Goal: Information Seeking & Learning: Learn about a topic

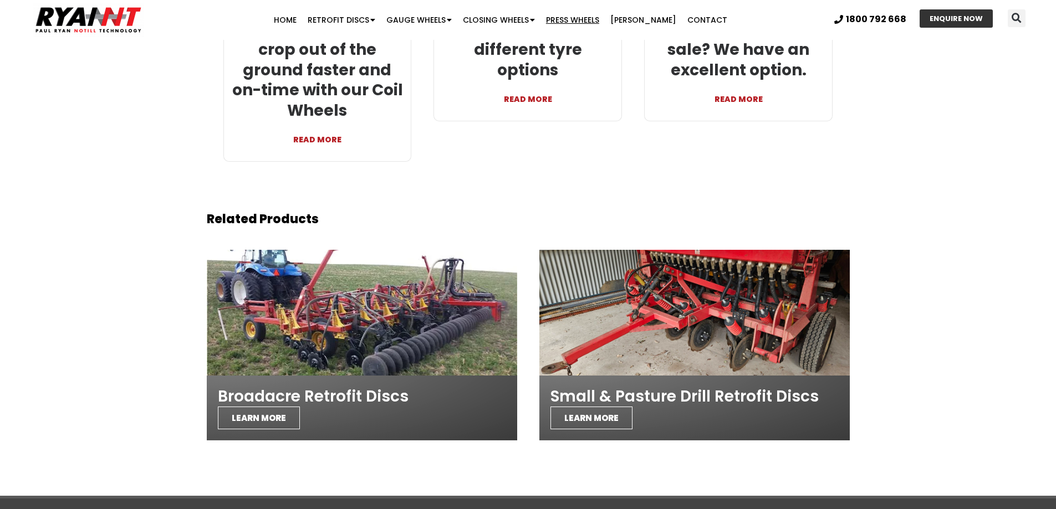
scroll to position [2834, 0]
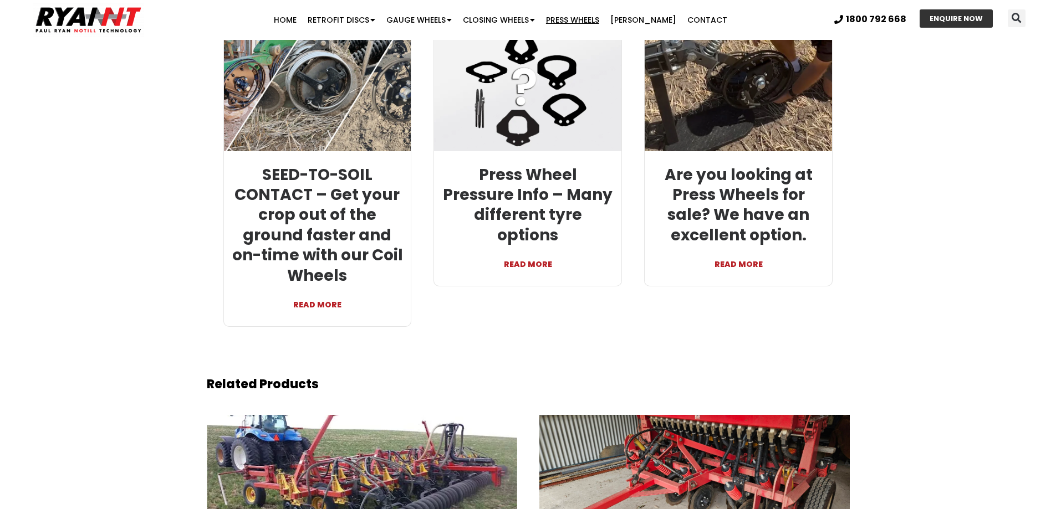
click at [734, 246] on link "READ MORE" at bounding box center [738, 259] width 171 height 27
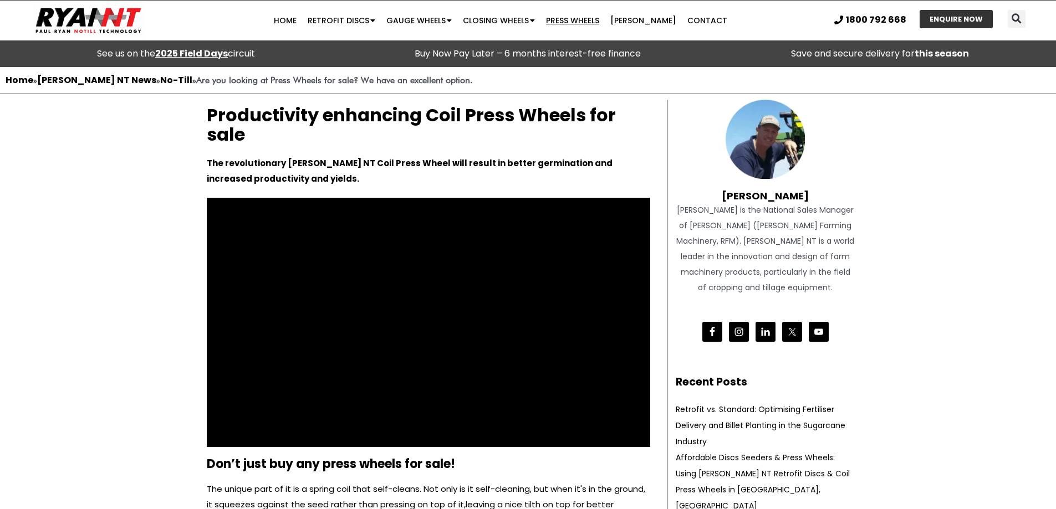
click at [591, 25] on link "Press Wheels" at bounding box center [572, 20] width 64 height 22
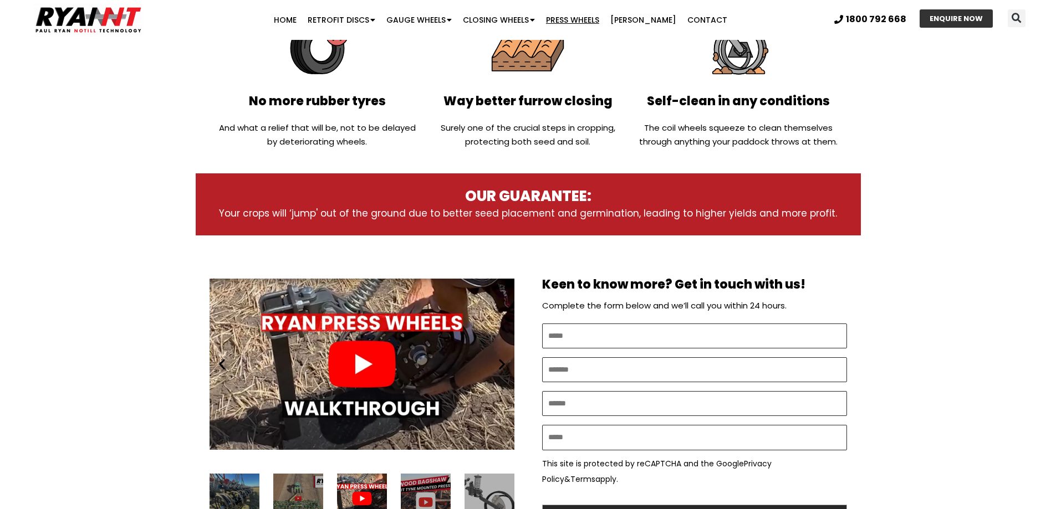
scroll to position [554, 0]
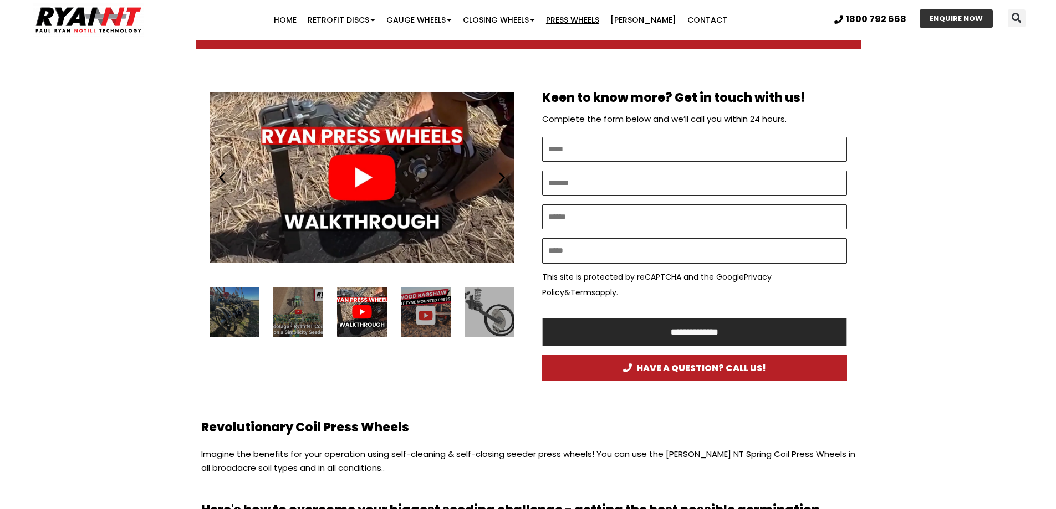
click at [247, 321] on div "24 / 24" at bounding box center [234, 312] width 50 height 50
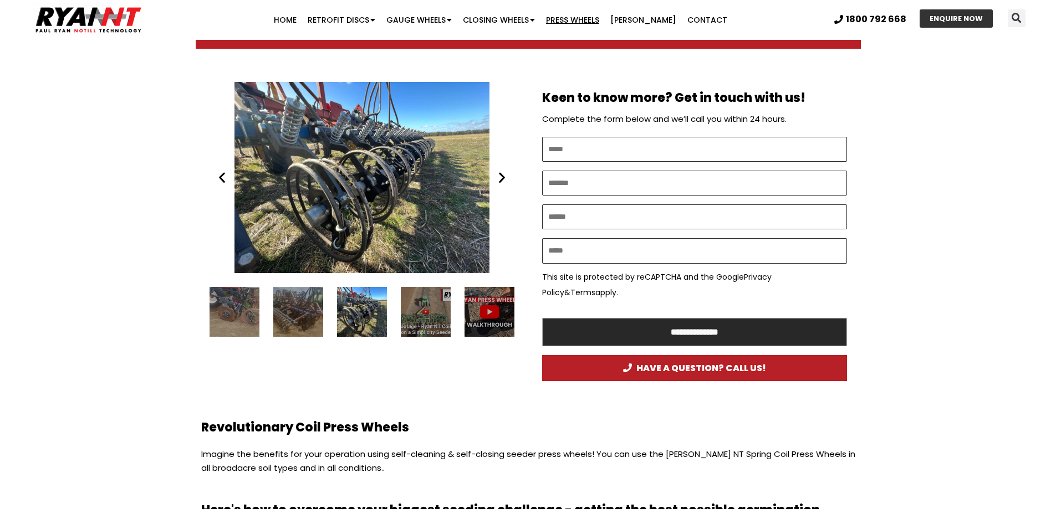
click at [288, 319] on div "23 / 24" at bounding box center [298, 312] width 50 height 50
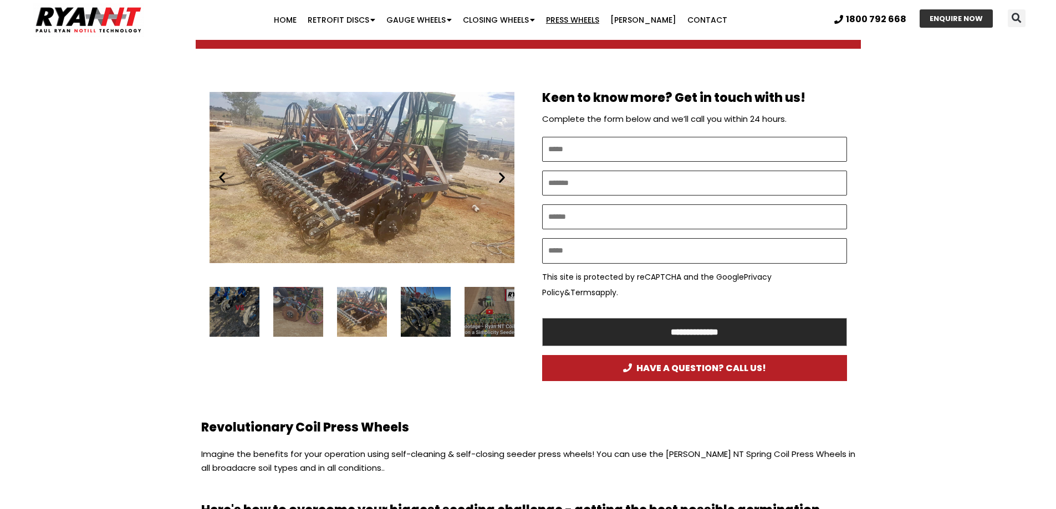
click at [502, 176] on icon "Next slide" at bounding box center [502, 178] width 14 height 14
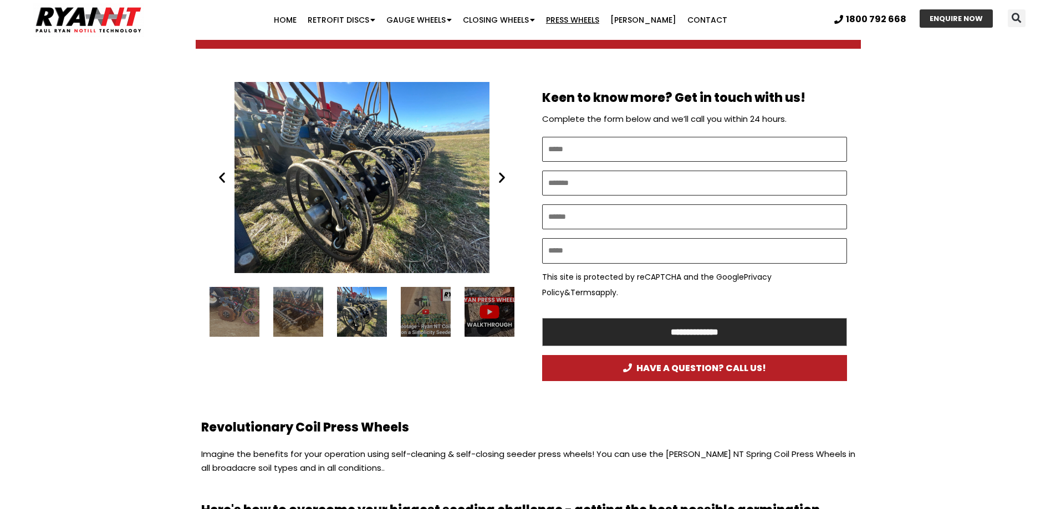
click at [502, 176] on icon "Next slide" at bounding box center [502, 178] width 14 height 14
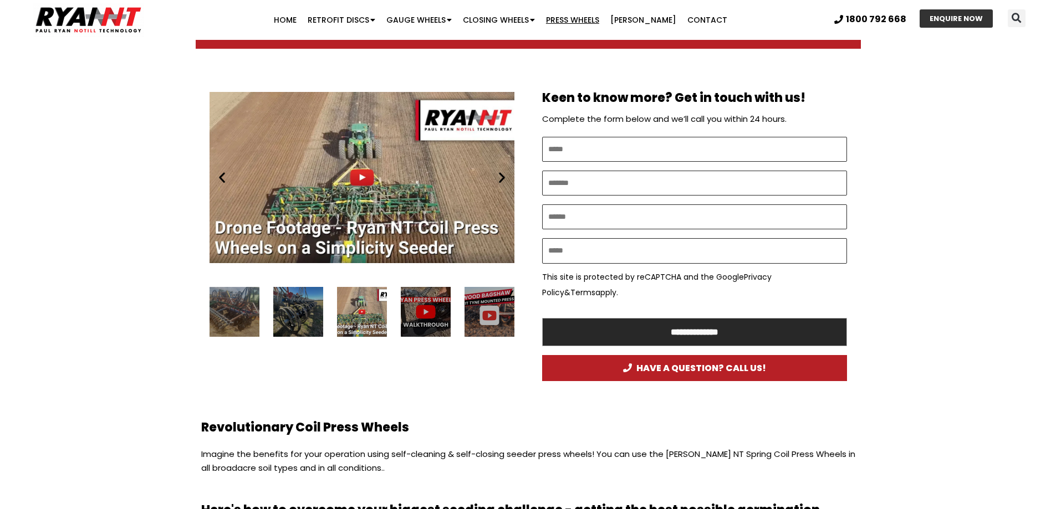
click at [502, 176] on icon "Next slide" at bounding box center [502, 178] width 14 height 14
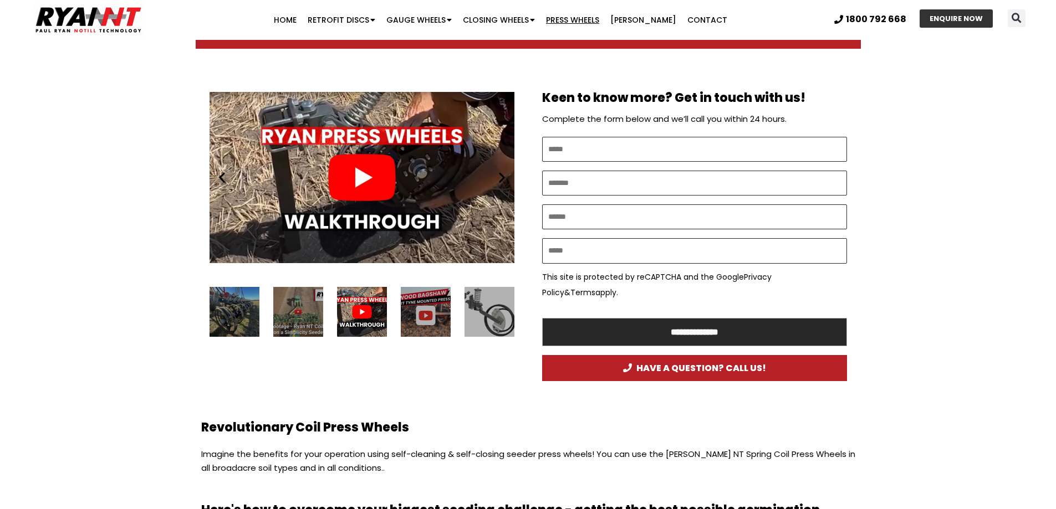
click at [502, 176] on icon "Next slide" at bounding box center [502, 178] width 14 height 14
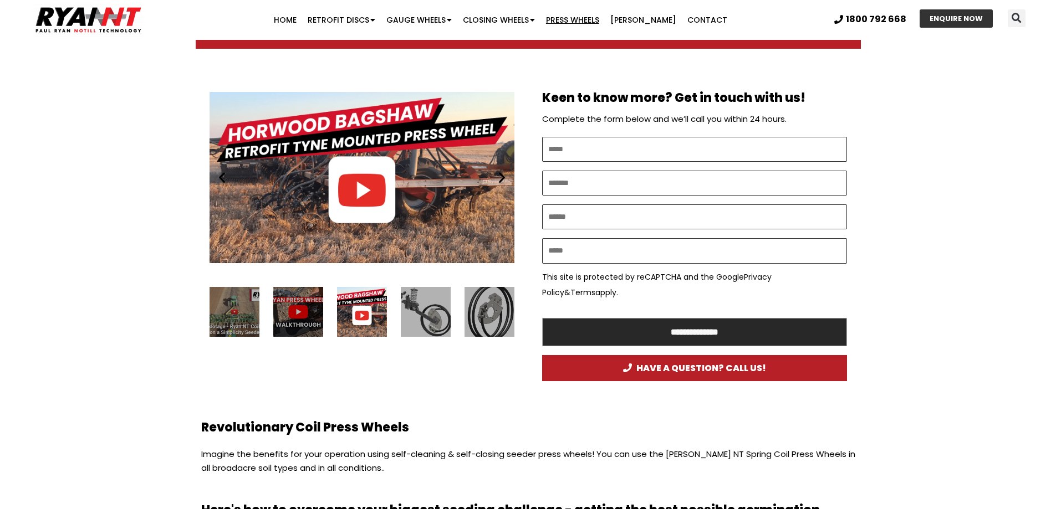
click at [227, 177] on icon "Previous slide" at bounding box center [222, 178] width 14 height 14
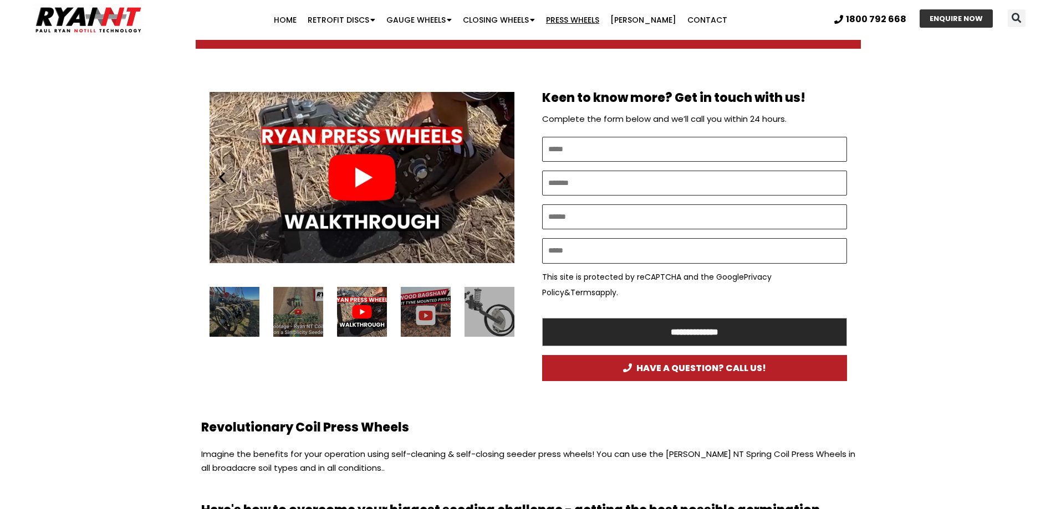
click at [356, 190] on div "Play" at bounding box center [361, 177] width 305 height 191
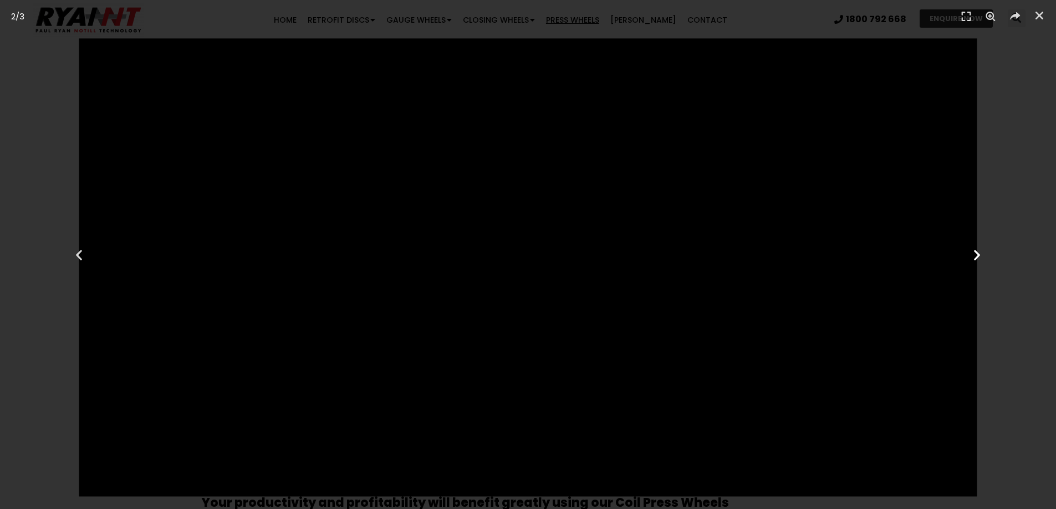
scroll to position [831, 0]
click at [1044, 17] on icon "Close (Esc)" at bounding box center [1039, 15] width 11 height 11
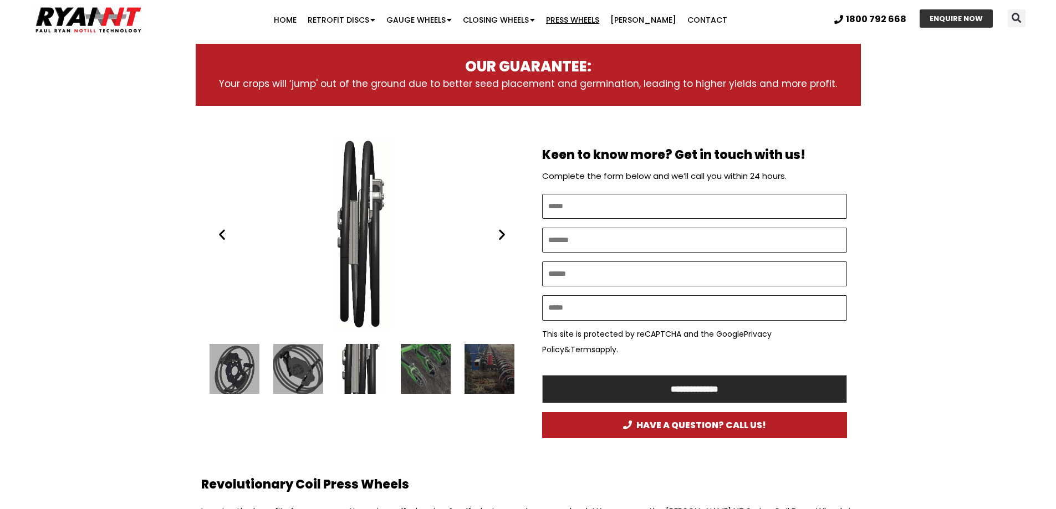
scroll to position [499, 0]
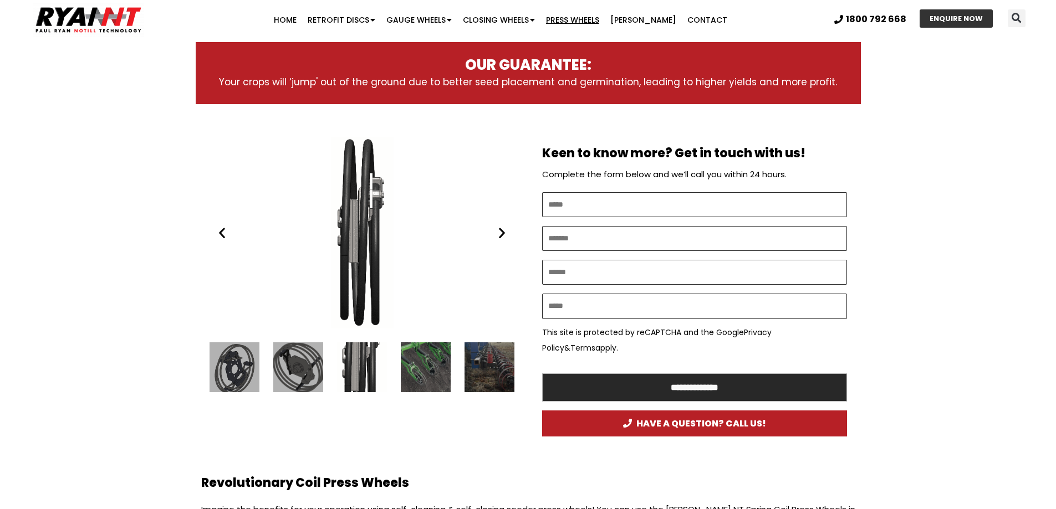
click at [507, 234] on icon "Next slide" at bounding box center [502, 233] width 14 height 14
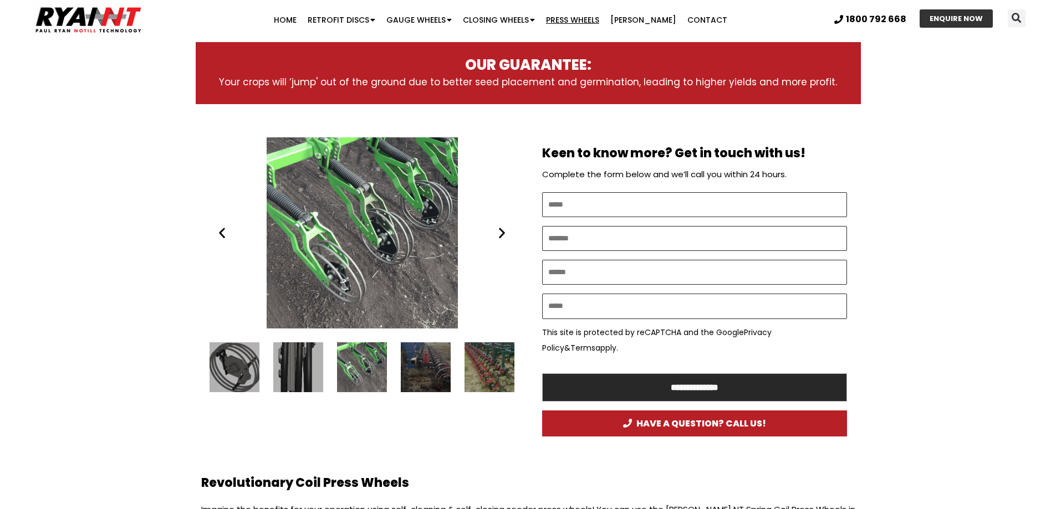
click at [499, 234] on icon "Next slide" at bounding box center [502, 233] width 14 height 14
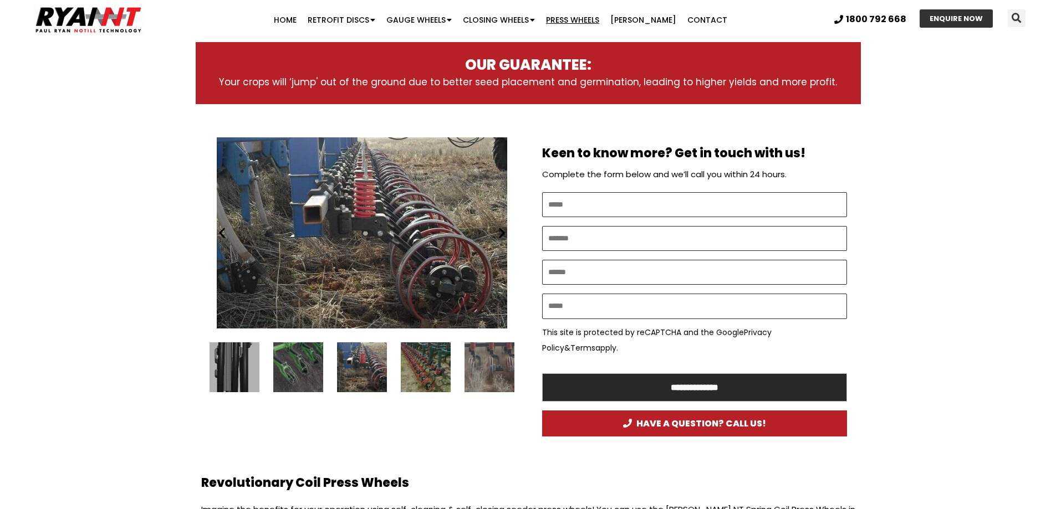
click at [502, 234] on icon "Next slide" at bounding box center [502, 233] width 14 height 14
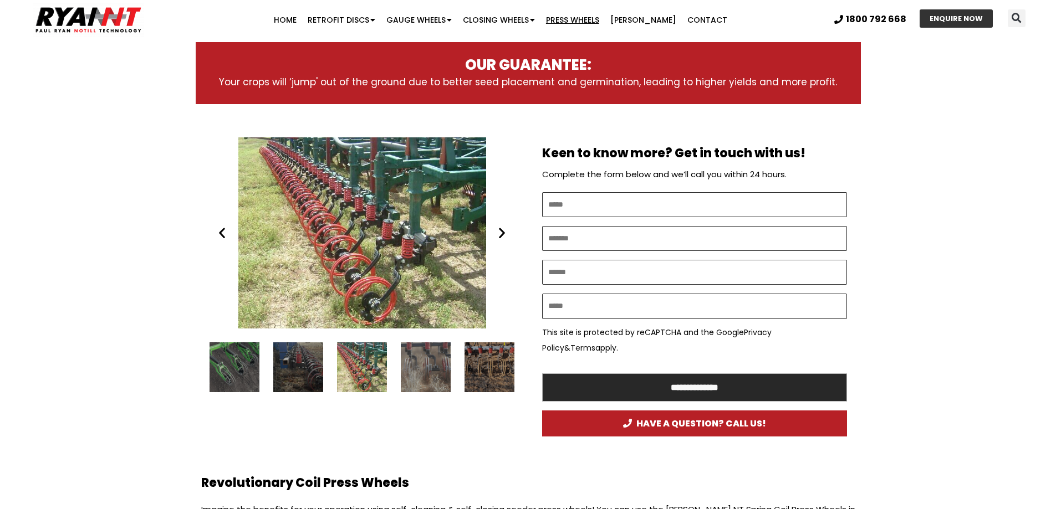
click at [502, 233] on icon "Next slide" at bounding box center [502, 233] width 14 height 14
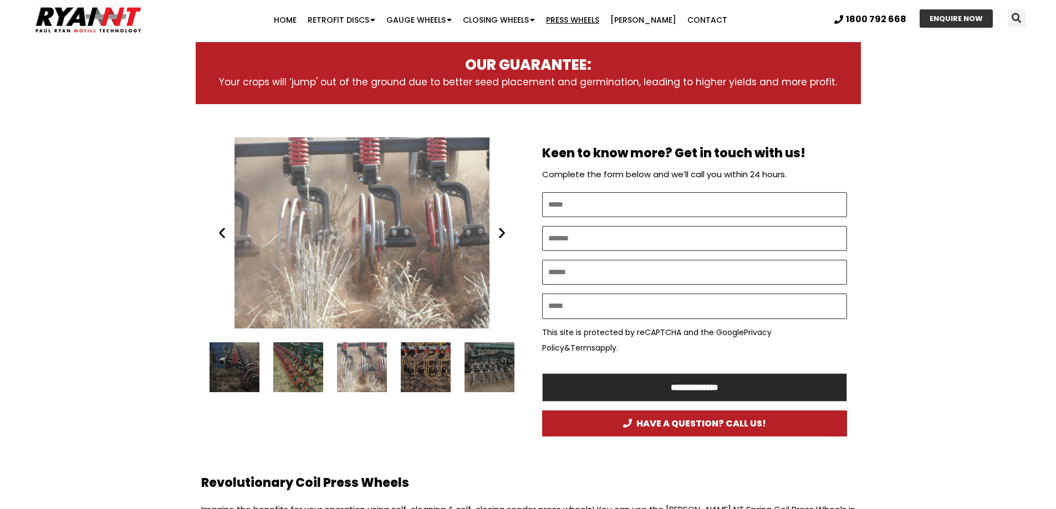
click at [502, 232] on icon "Next slide" at bounding box center [502, 233] width 14 height 14
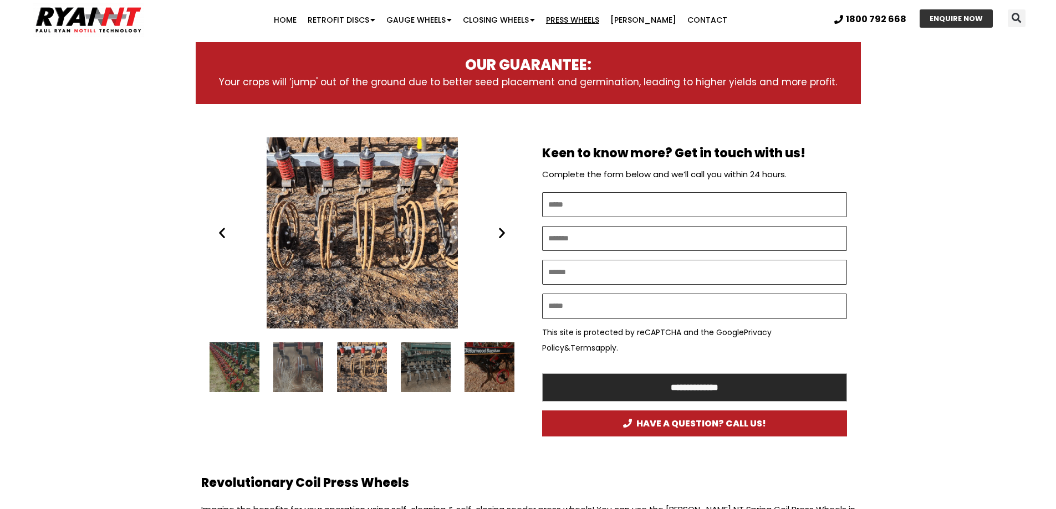
click at [502, 232] on icon "Next slide" at bounding box center [502, 233] width 14 height 14
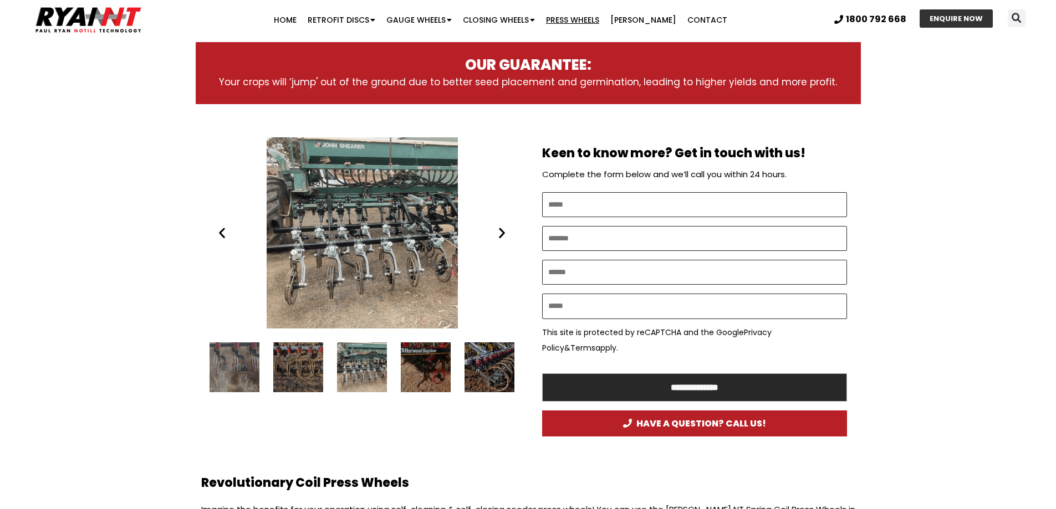
click at [502, 232] on icon "Next slide" at bounding box center [502, 233] width 14 height 14
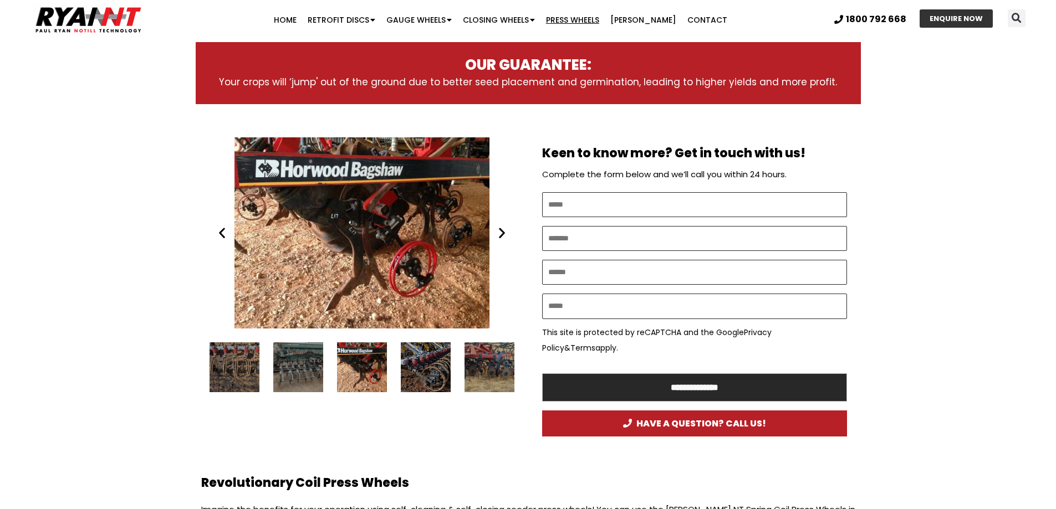
click at [502, 232] on icon "Next slide" at bounding box center [502, 233] width 14 height 14
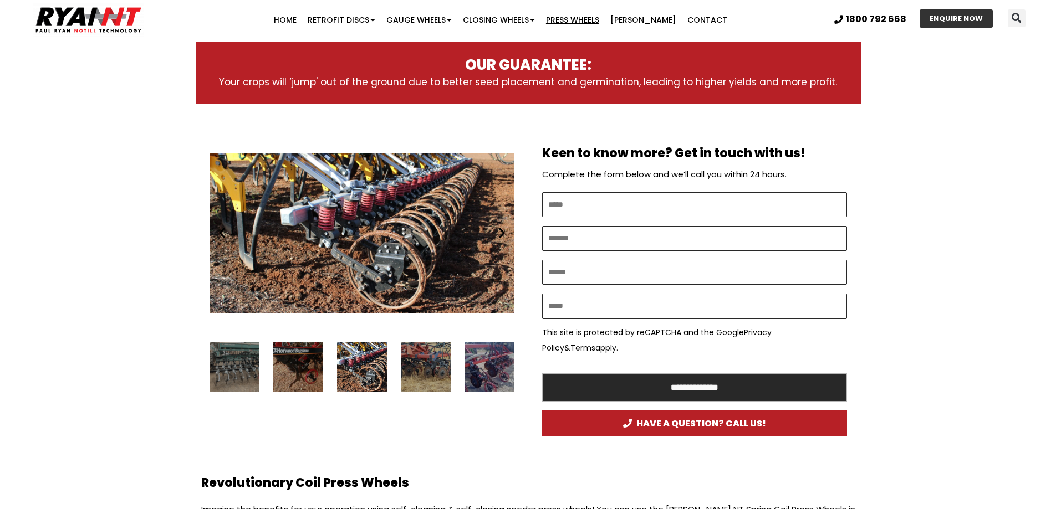
click at [502, 232] on icon "Next slide" at bounding box center [502, 233] width 14 height 14
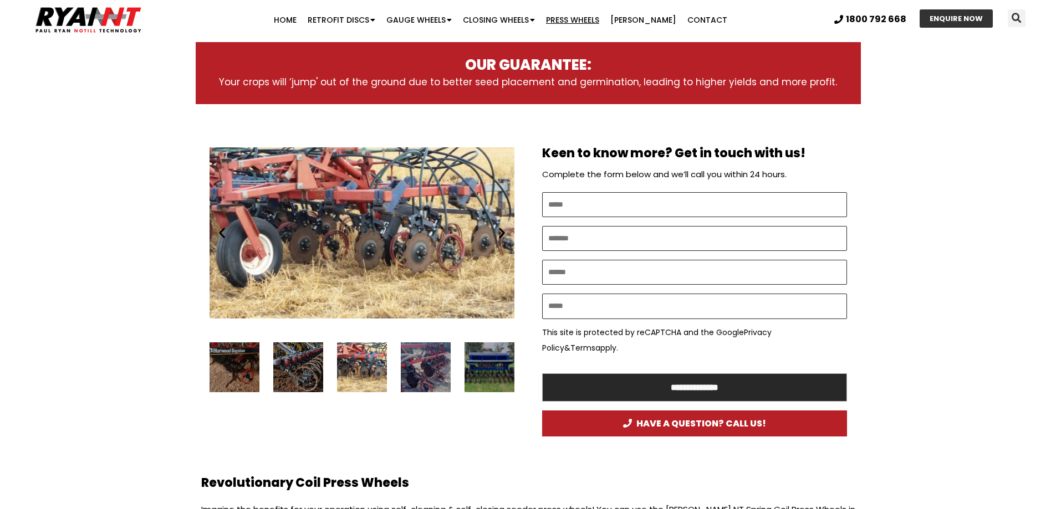
click at [502, 232] on icon "Next slide" at bounding box center [502, 233] width 14 height 14
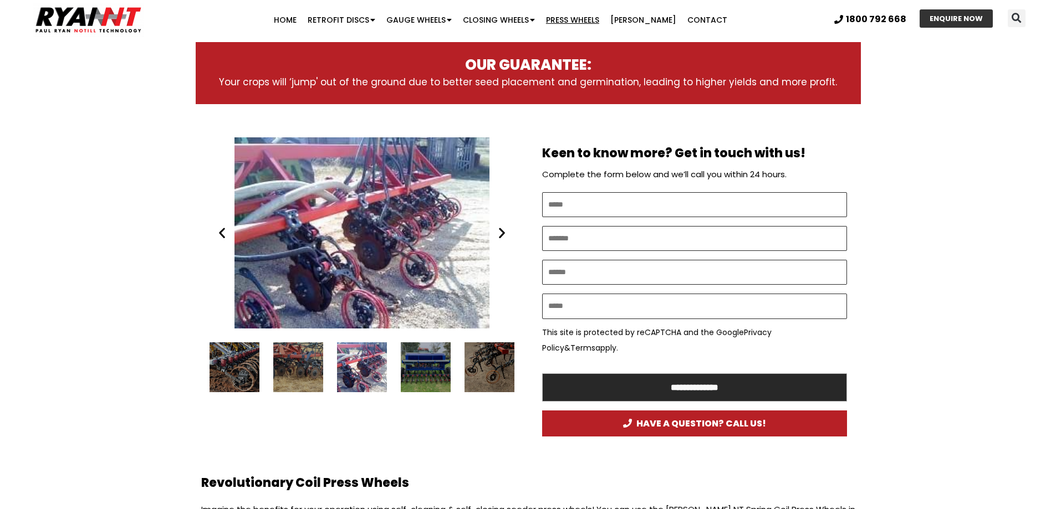
click at [502, 232] on icon "Next slide" at bounding box center [502, 233] width 14 height 14
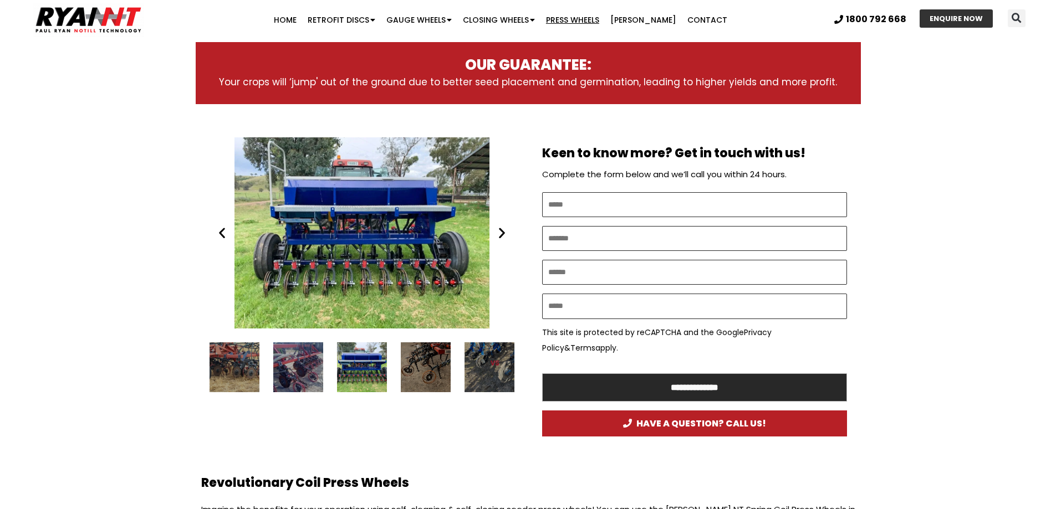
click at [502, 232] on icon "Next slide" at bounding box center [502, 233] width 14 height 14
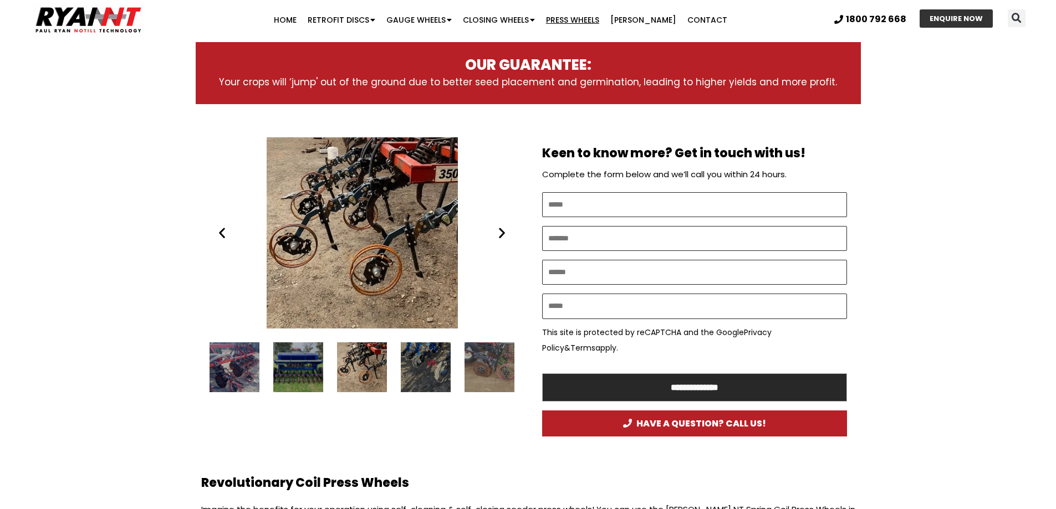
click at [502, 232] on icon "Next slide" at bounding box center [502, 233] width 14 height 14
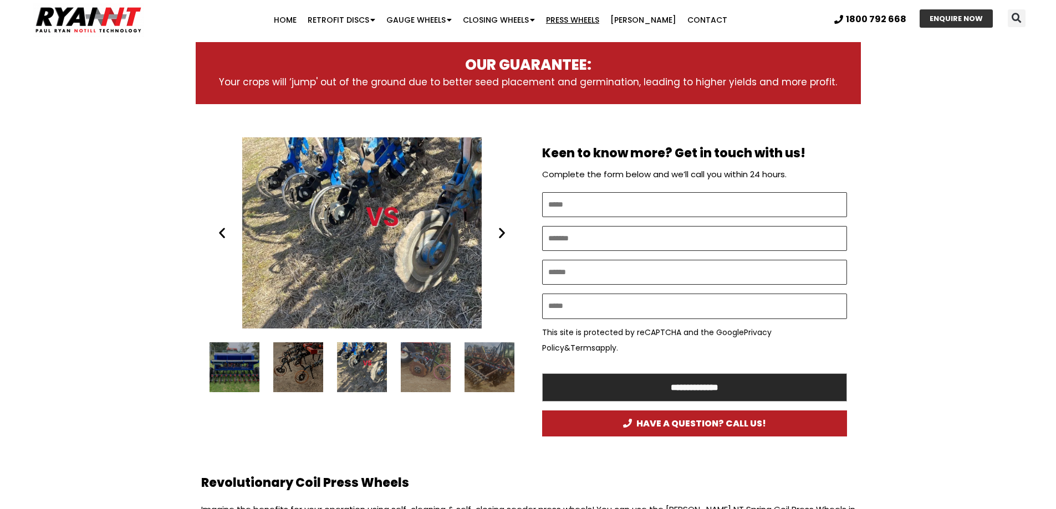
click at [502, 232] on icon "Next slide" at bounding box center [502, 233] width 14 height 14
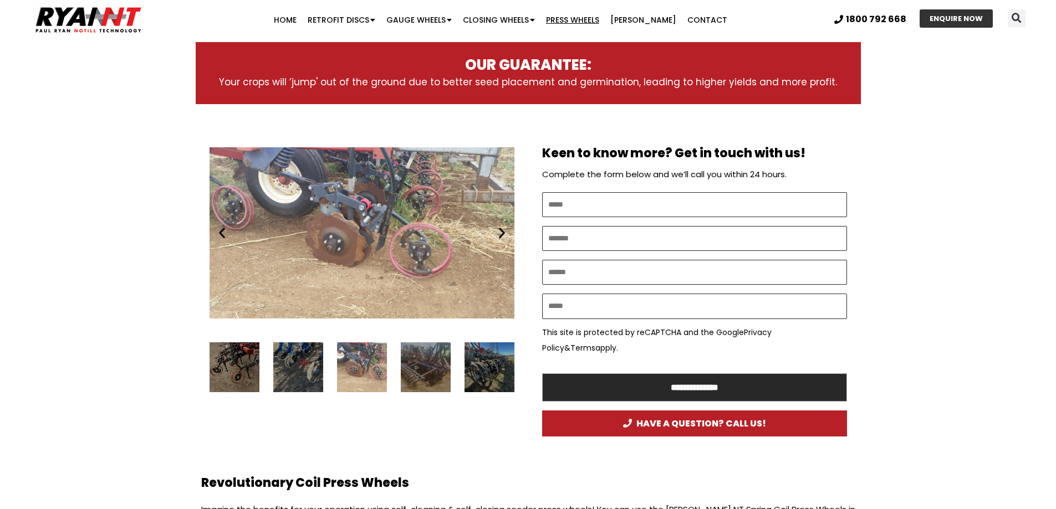
click at [232, 234] on div "Coil Press Wheel and double disc Cameron DD TMPW Morris QLD test" at bounding box center [361, 232] width 305 height 191
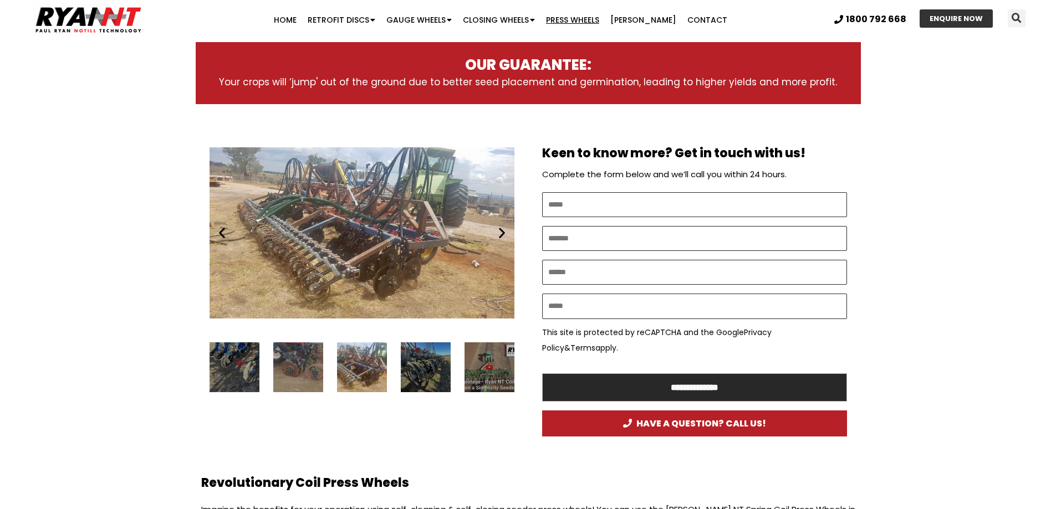
click at [226, 236] on icon "Previous slide" at bounding box center [222, 233] width 14 height 14
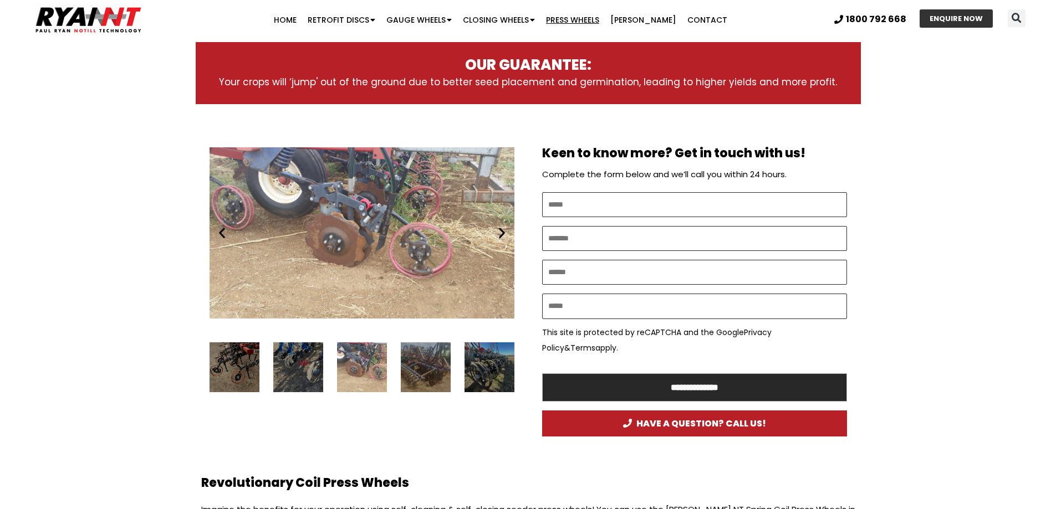
click at [225, 236] on icon "Previous slide" at bounding box center [222, 233] width 14 height 14
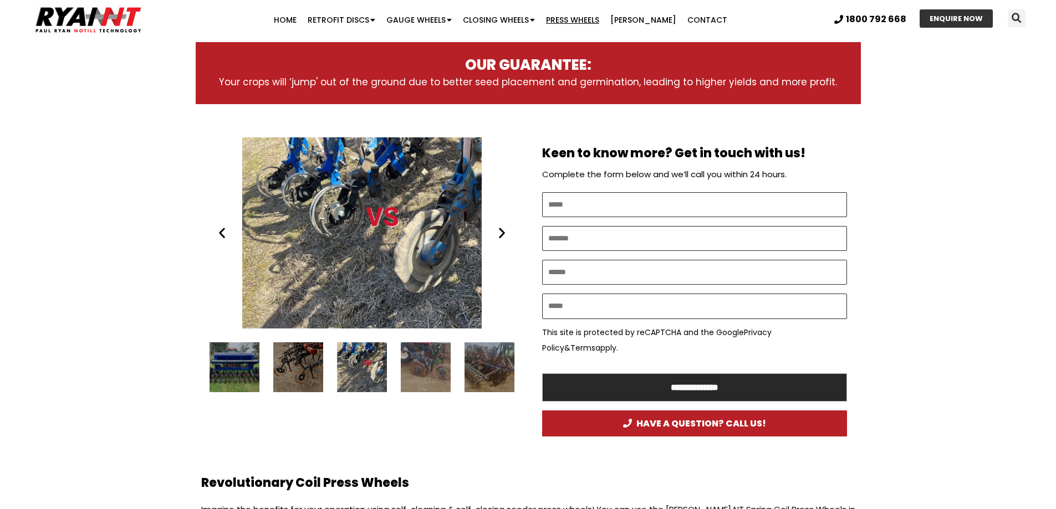
click at [505, 236] on icon "Next slide" at bounding box center [502, 233] width 14 height 14
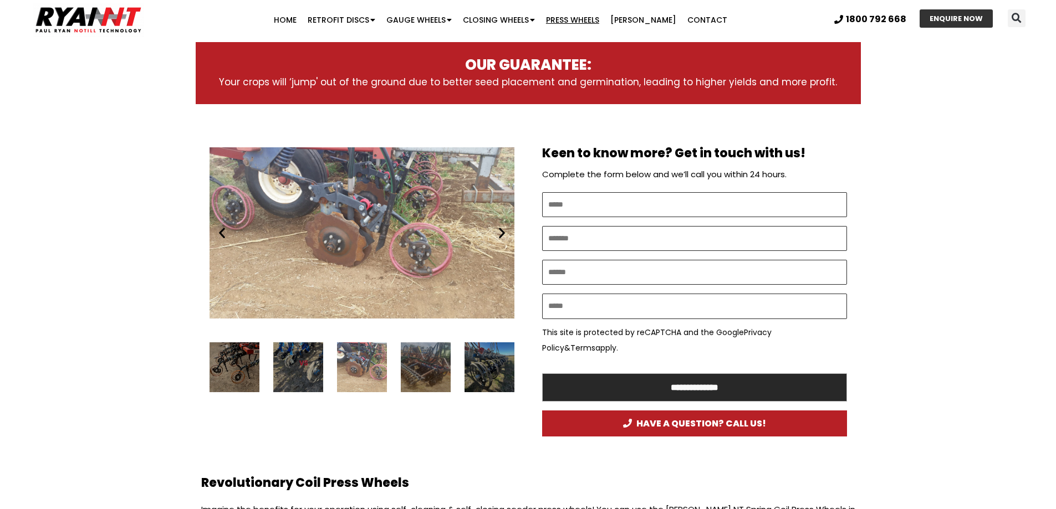
click at [505, 236] on icon "Next slide" at bounding box center [502, 233] width 14 height 14
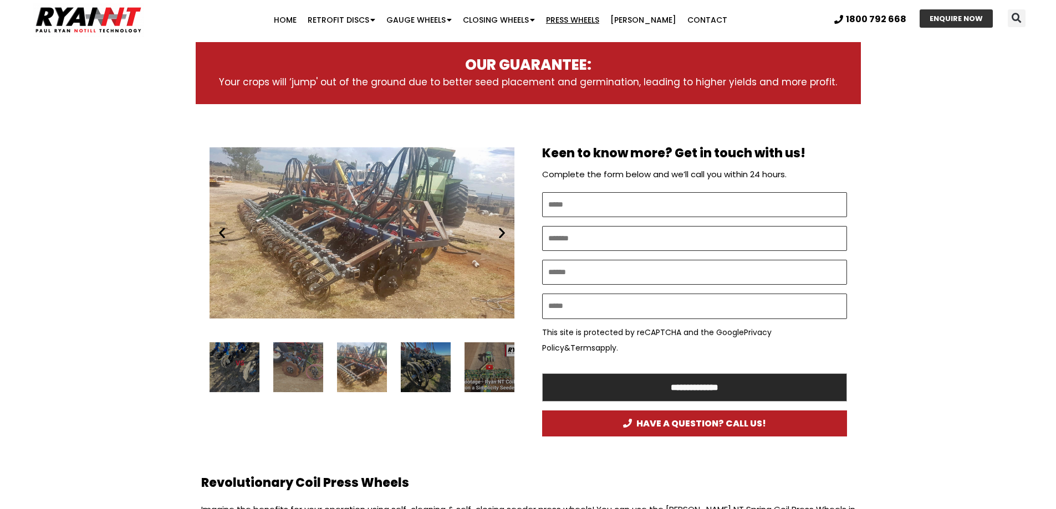
click at [221, 240] on div "Coil Press Wheel and double disc" at bounding box center [361, 232] width 305 height 191
click at [221, 235] on icon "Previous slide" at bounding box center [222, 233] width 14 height 14
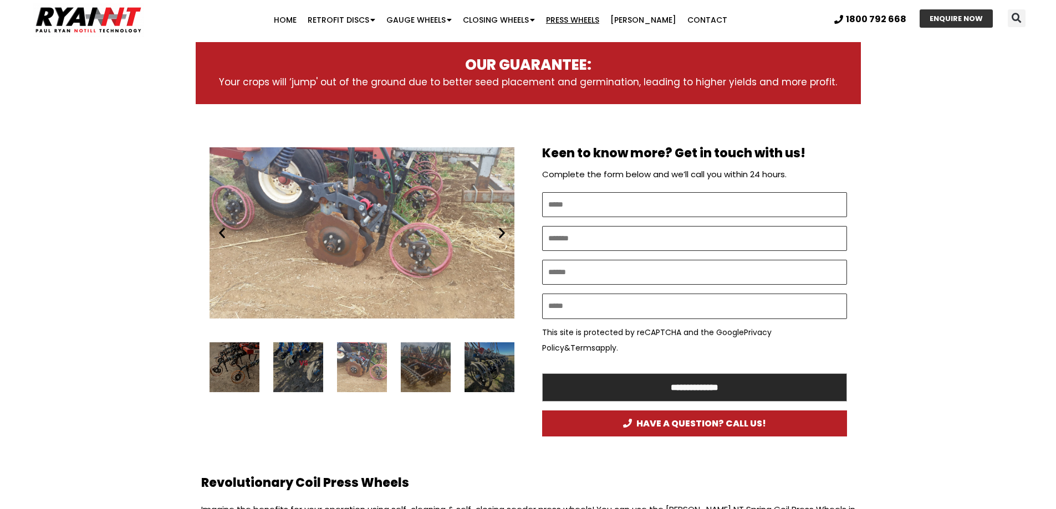
click at [221, 235] on icon "Previous slide" at bounding box center [222, 233] width 14 height 14
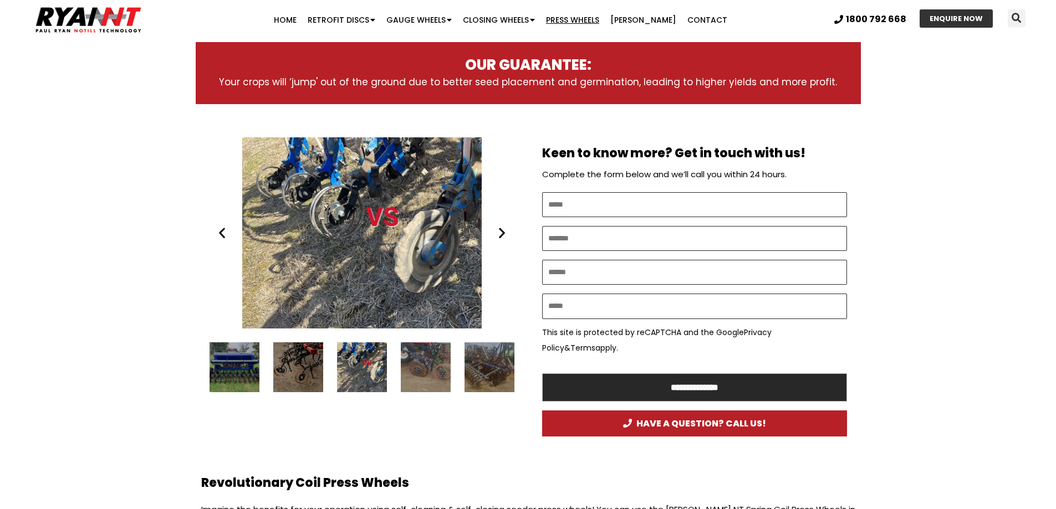
click at [503, 232] on icon "Next slide" at bounding box center [502, 233] width 14 height 14
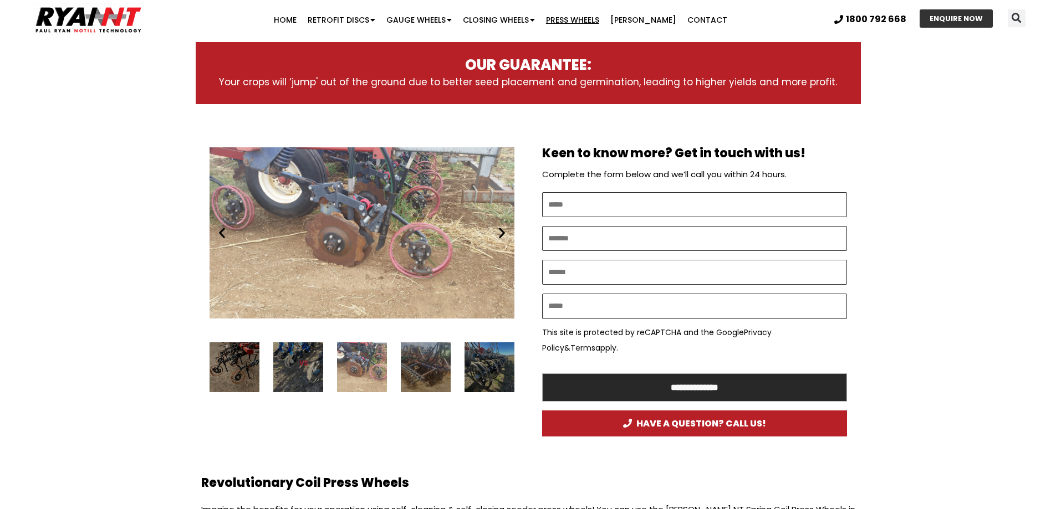
click at [503, 232] on icon "Next slide" at bounding box center [502, 233] width 14 height 14
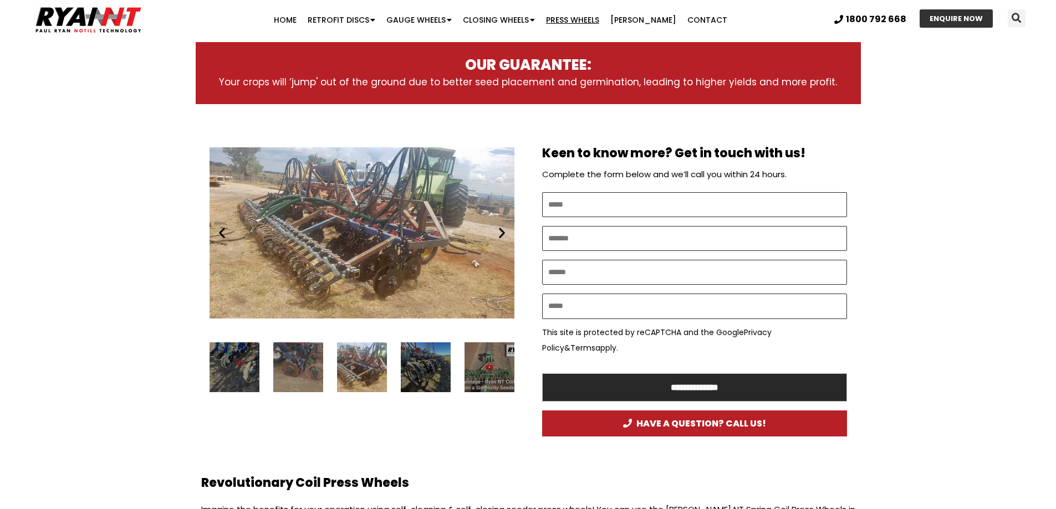
click at [503, 232] on icon "Next slide" at bounding box center [502, 233] width 14 height 14
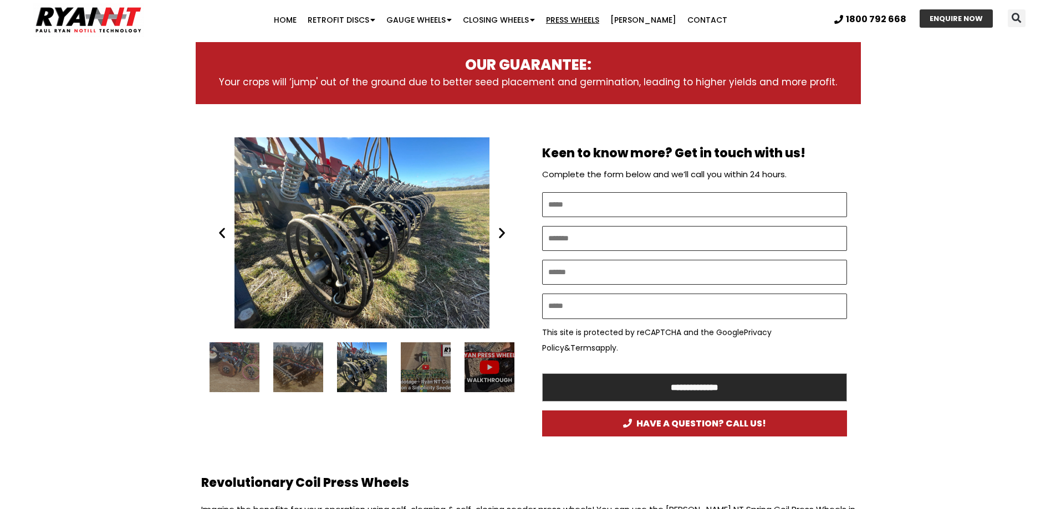
click at [503, 232] on icon "Next slide" at bounding box center [502, 233] width 14 height 14
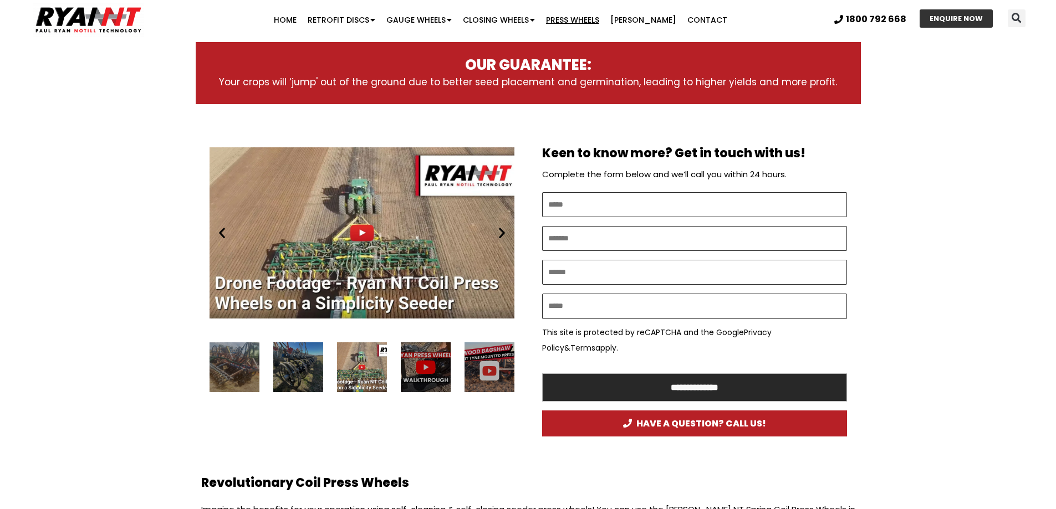
click at [503, 232] on icon "Next slide" at bounding box center [502, 233] width 14 height 14
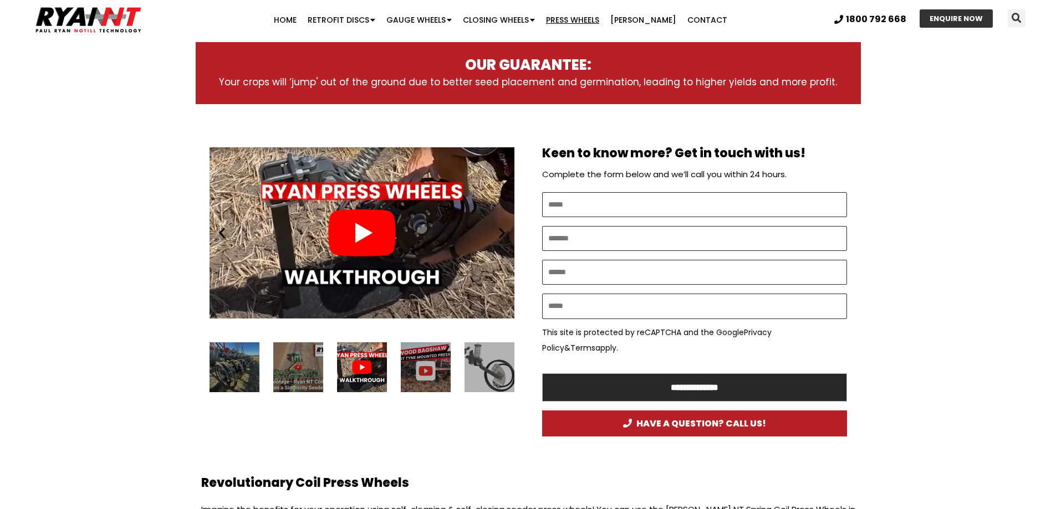
click at [496, 229] on icon "Next slide" at bounding box center [502, 233] width 14 height 14
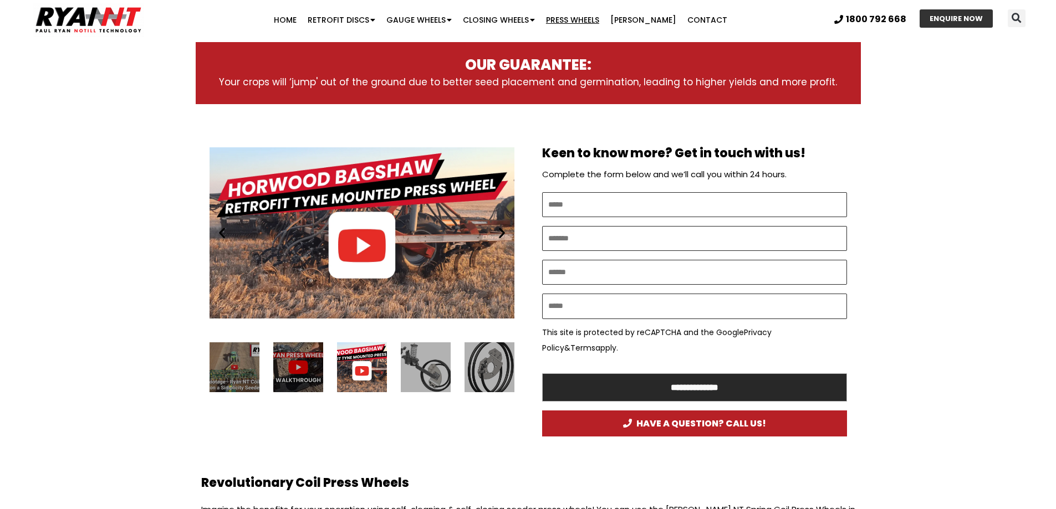
click at [360, 241] on div "Play" at bounding box center [361, 232] width 305 height 191
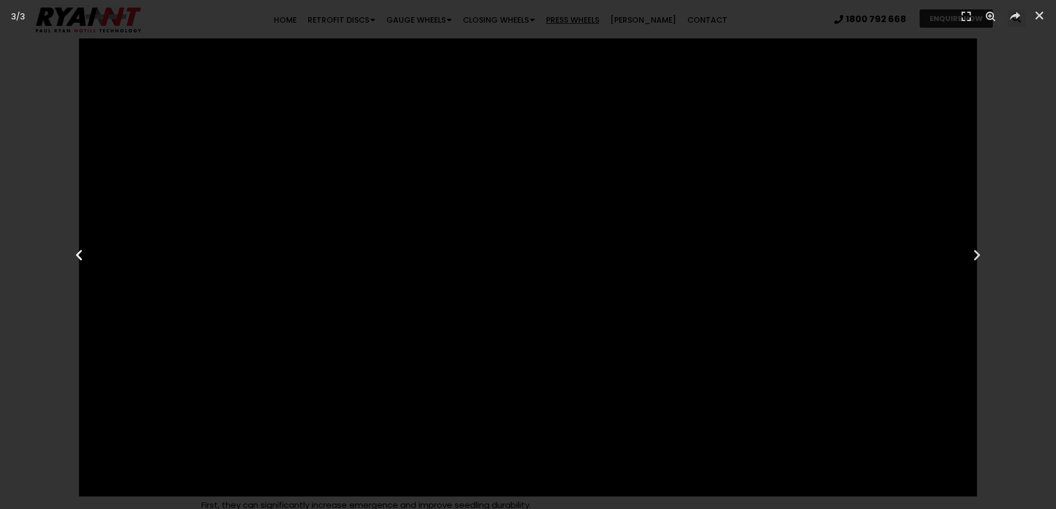
scroll to position [0, 0]
click at [81, 259] on icon "Previous slide" at bounding box center [79, 255] width 14 height 14
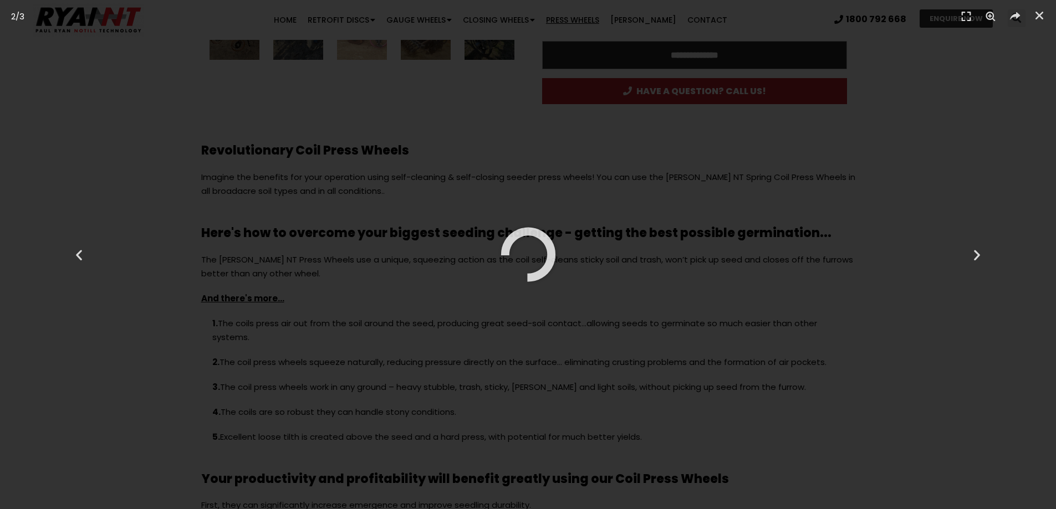
click at [361, 309] on div "2 / 3" at bounding box center [528, 254] width 1056 height 509
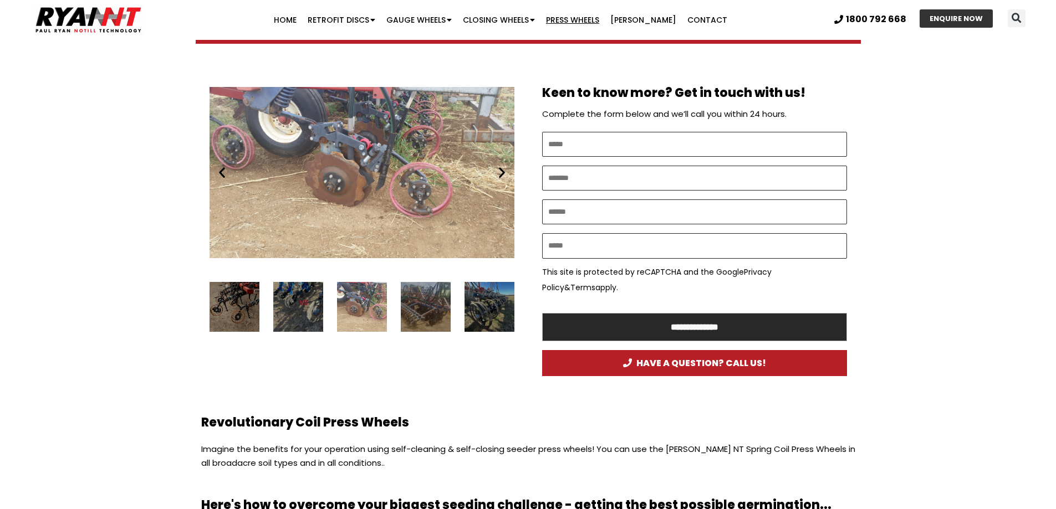
scroll to position [554, 0]
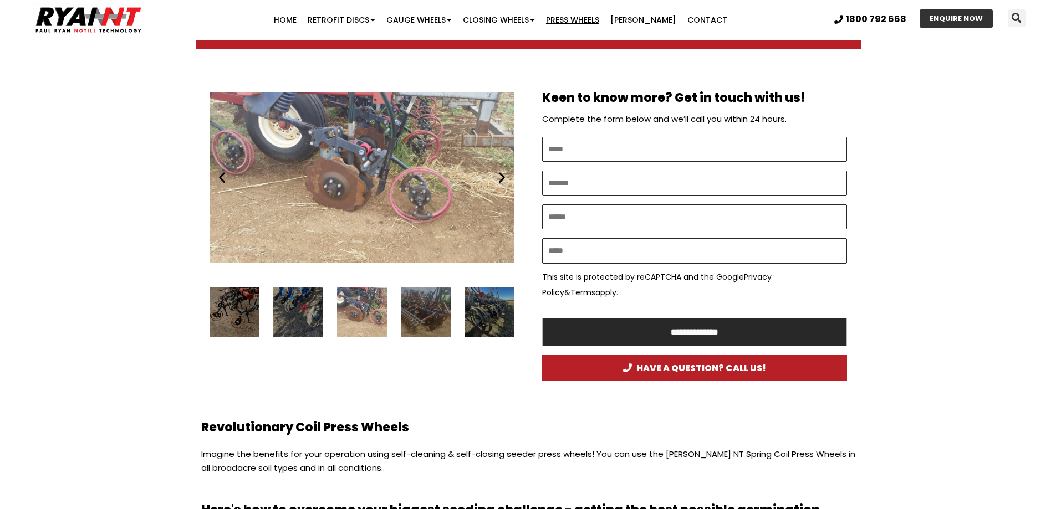
click at [222, 177] on icon "Previous slide" at bounding box center [222, 178] width 14 height 14
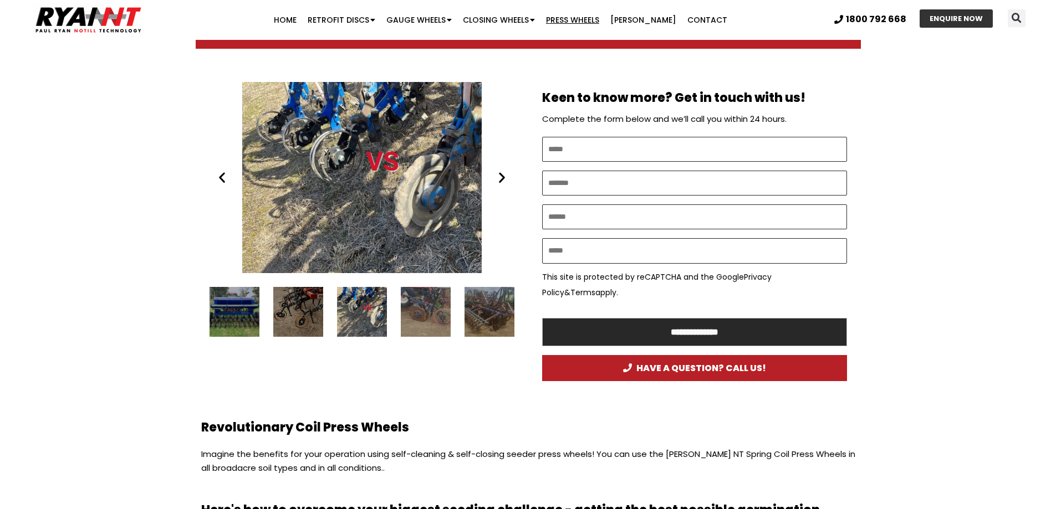
click at [495, 176] on icon "Next slide" at bounding box center [502, 178] width 14 height 14
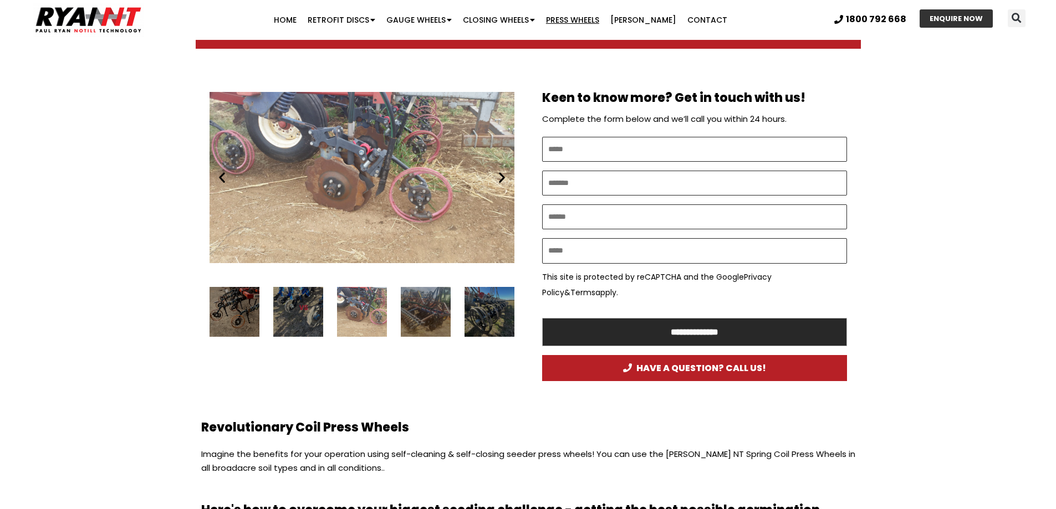
click at [500, 176] on icon "Next slide" at bounding box center [502, 178] width 14 height 14
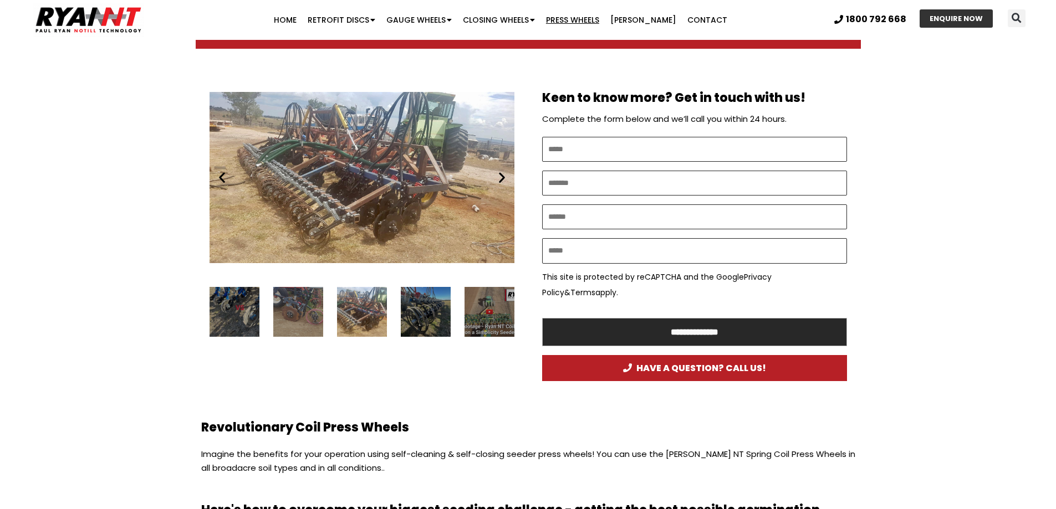
click at [500, 176] on icon "Next slide" at bounding box center [502, 178] width 14 height 14
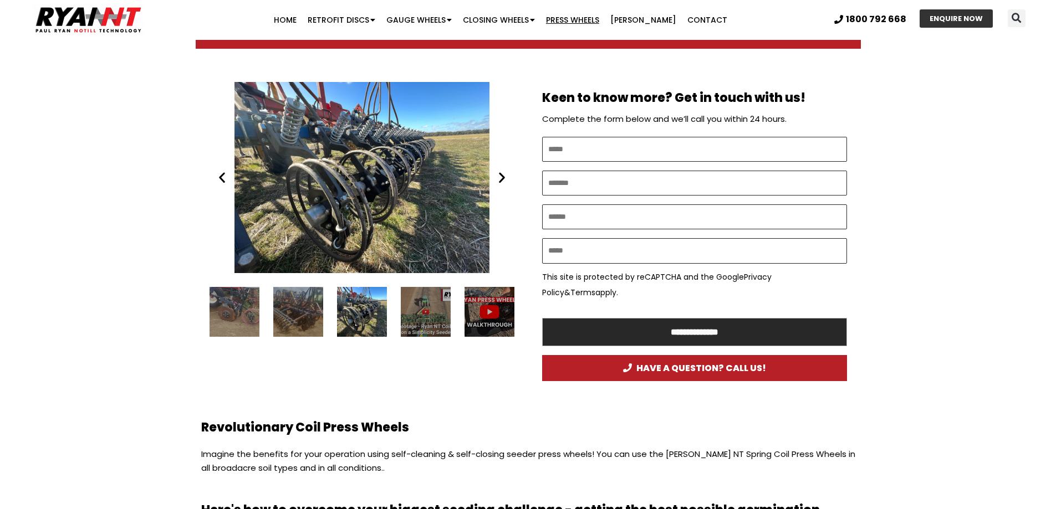
click at [500, 176] on icon "Next slide" at bounding box center [502, 178] width 14 height 14
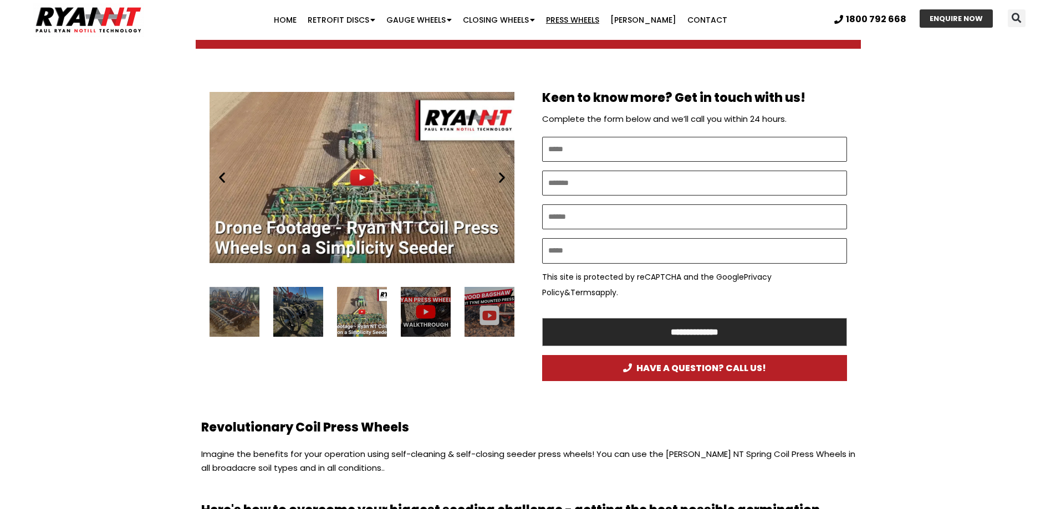
click at [500, 176] on icon "Next slide" at bounding box center [502, 178] width 14 height 14
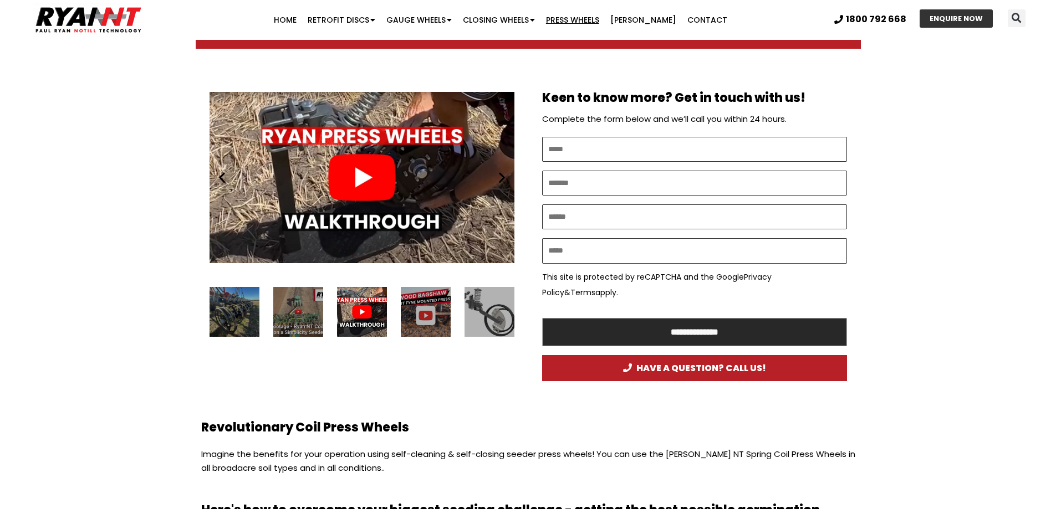
click at [500, 176] on icon "Next slide" at bounding box center [502, 178] width 14 height 14
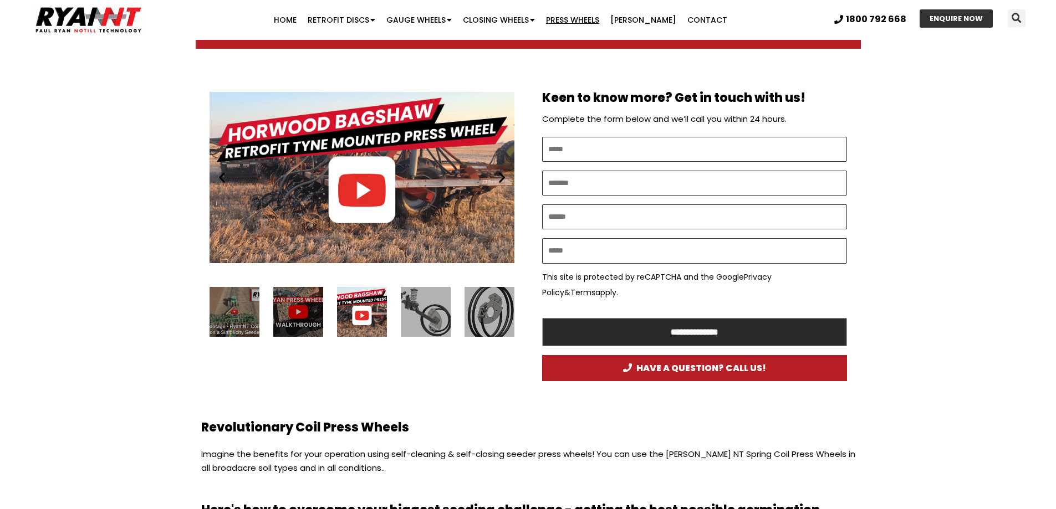
click at [326, 165] on div "Play" at bounding box center [361, 177] width 305 height 191
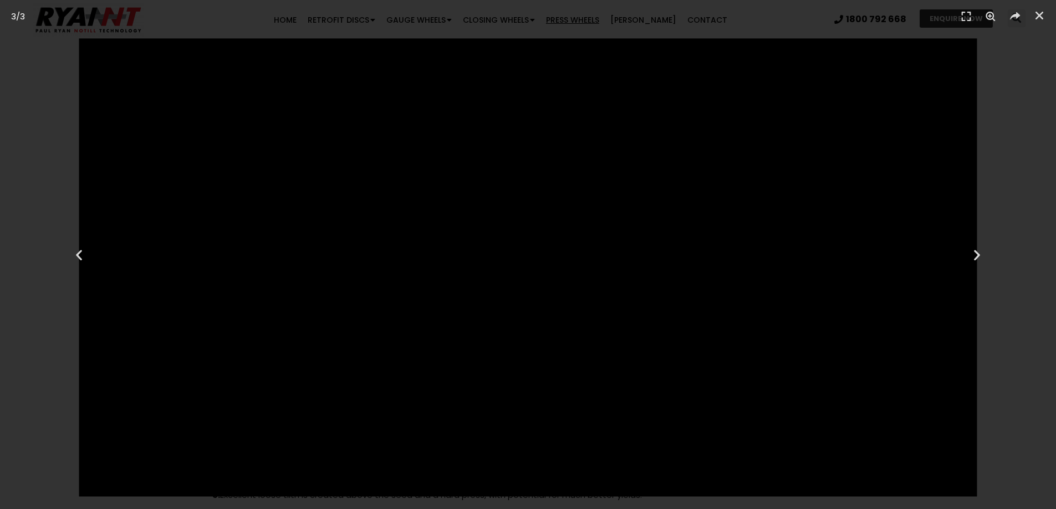
scroll to position [776, 0]
click at [1043, 17] on icon "Close (Esc)" at bounding box center [1039, 15] width 11 height 11
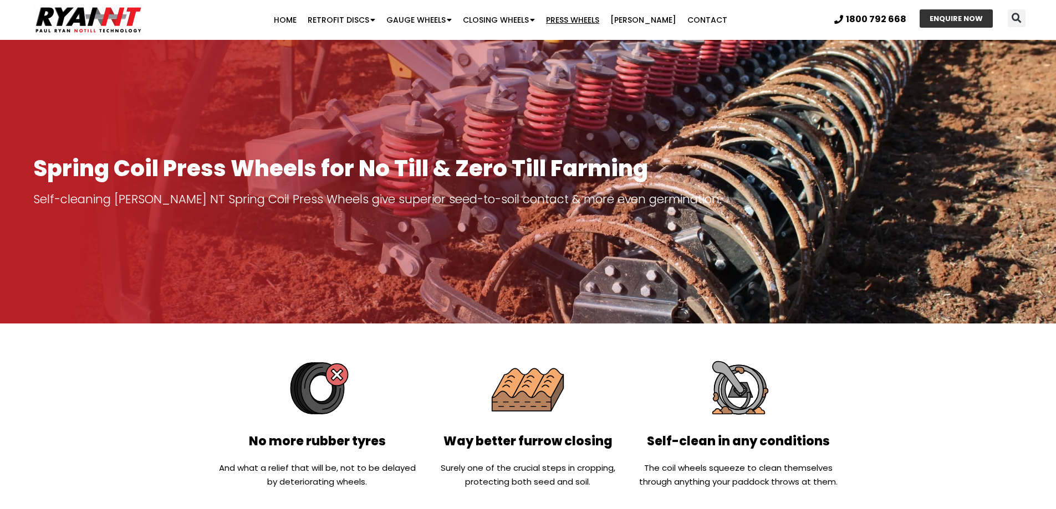
scroll to position [0, 0]
